Goal: Transaction & Acquisition: Subscribe to service/newsletter

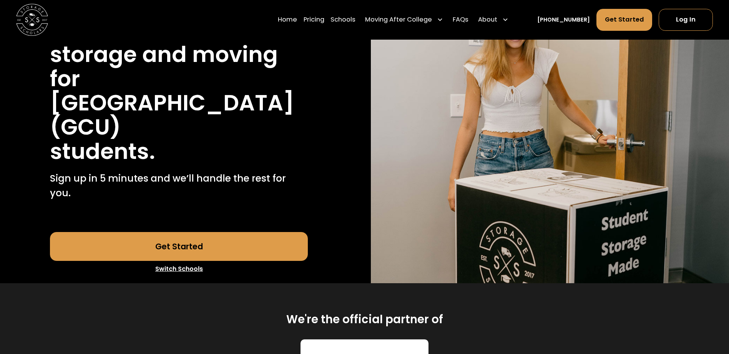
click at [251, 238] on link "Get Started" at bounding box center [179, 246] width 258 height 29
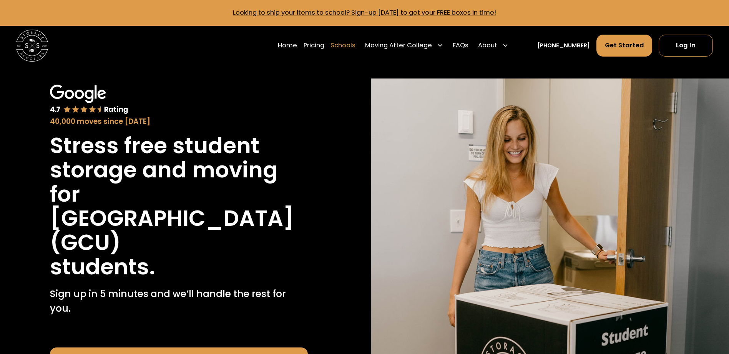
click at [355, 41] on link "Schools" at bounding box center [343, 45] width 25 height 22
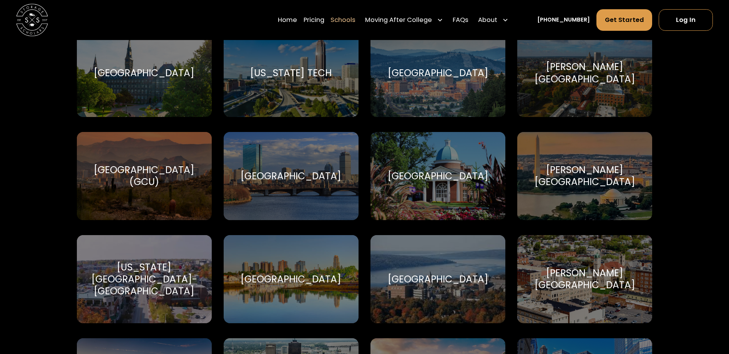
scroll to position [1615, 0]
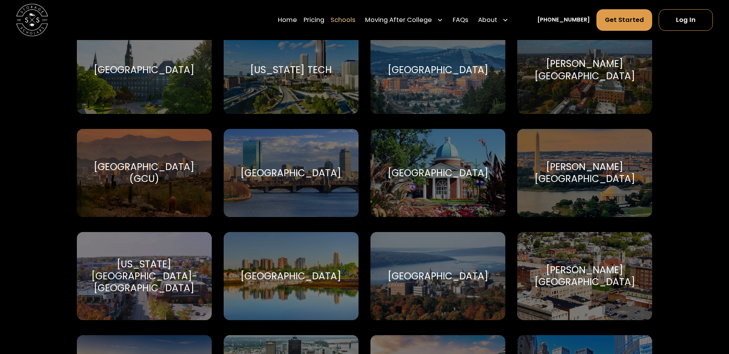
click at [168, 185] on div "[GEOGRAPHIC_DATA] (GCU)" at bounding box center [144, 173] width 116 height 24
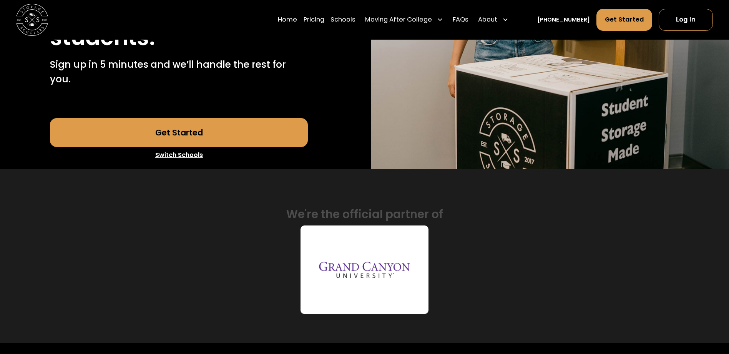
scroll to position [231, 0]
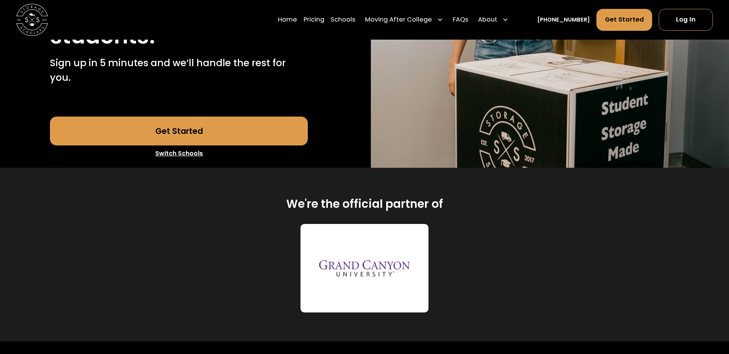
click at [289, 126] on link "Get Started" at bounding box center [179, 130] width 258 height 29
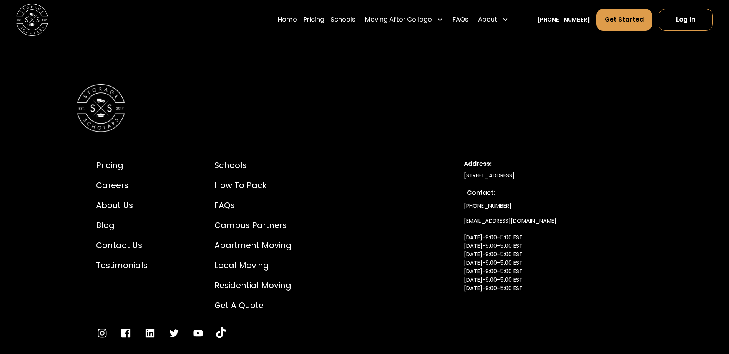
scroll to position [3460, 0]
